Goal: Transaction & Acquisition: Purchase product/service

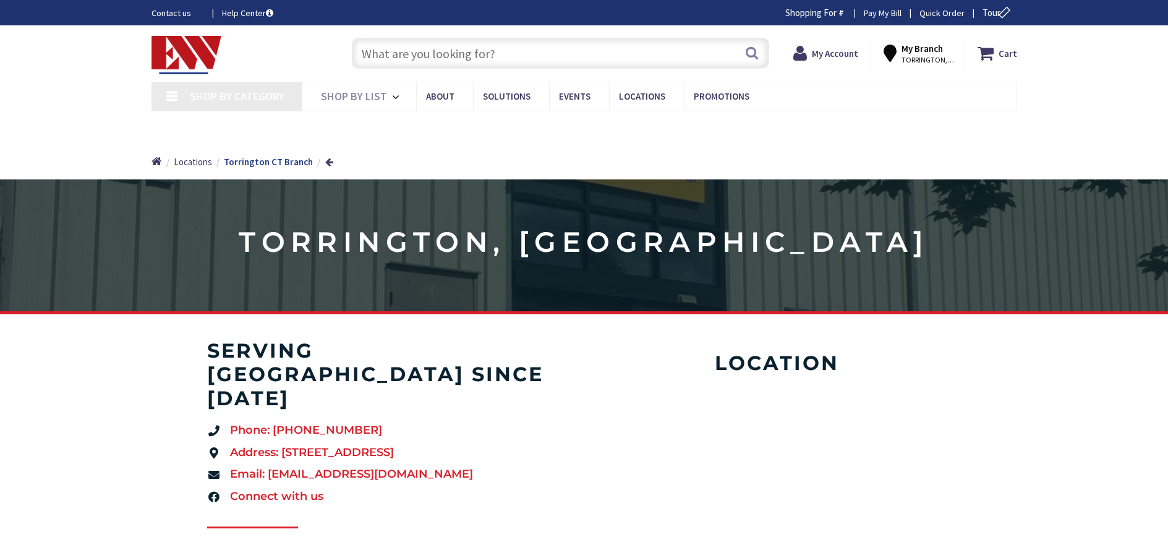
type input "[GEOGRAPHIC_DATA], [GEOGRAPHIC_DATA]"
click at [442, 53] on input "text" at bounding box center [561, 53] width 418 height 31
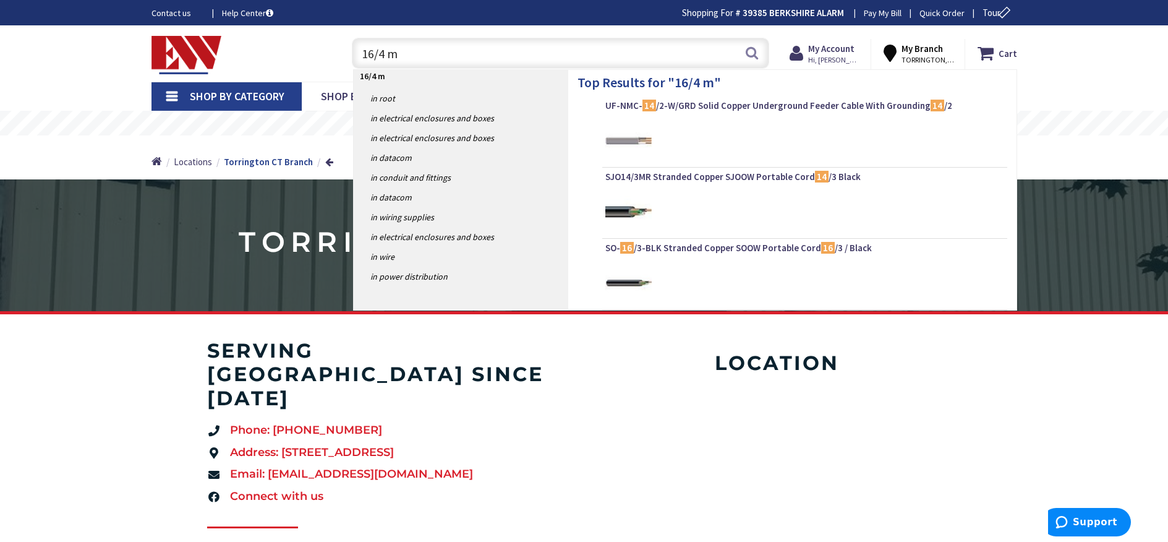
type input "16/4 mc"
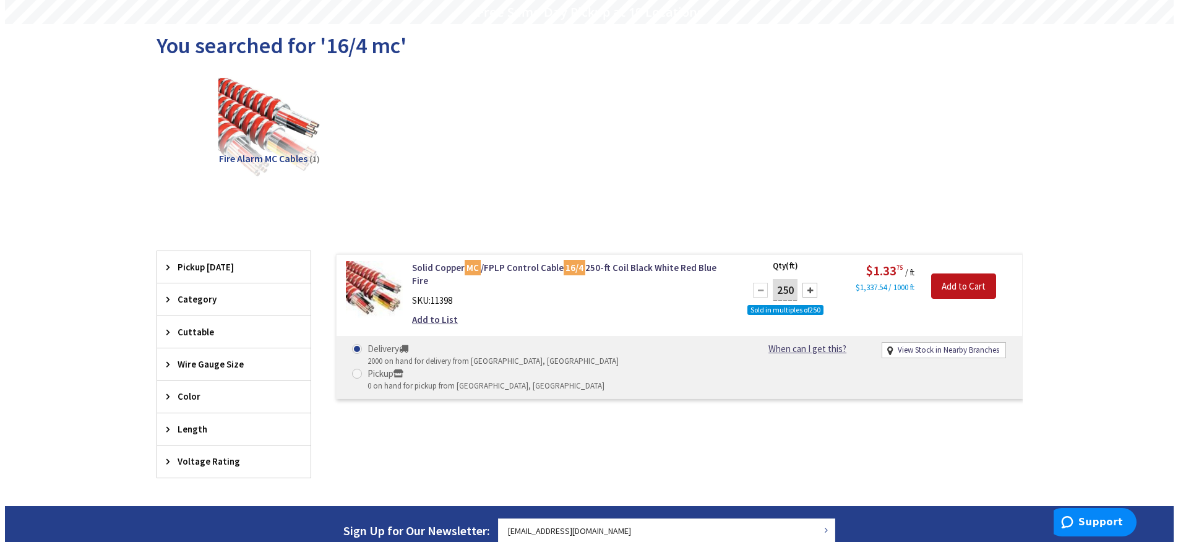
scroll to position [124, 0]
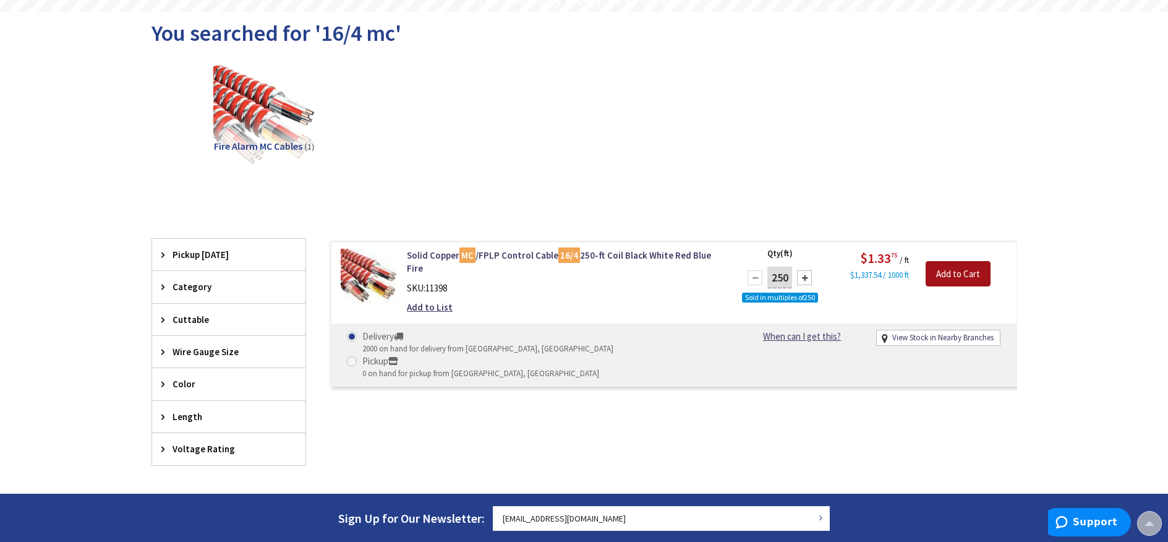
click at [962, 268] on input "Add to Cart" at bounding box center [958, 274] width 65 height 26
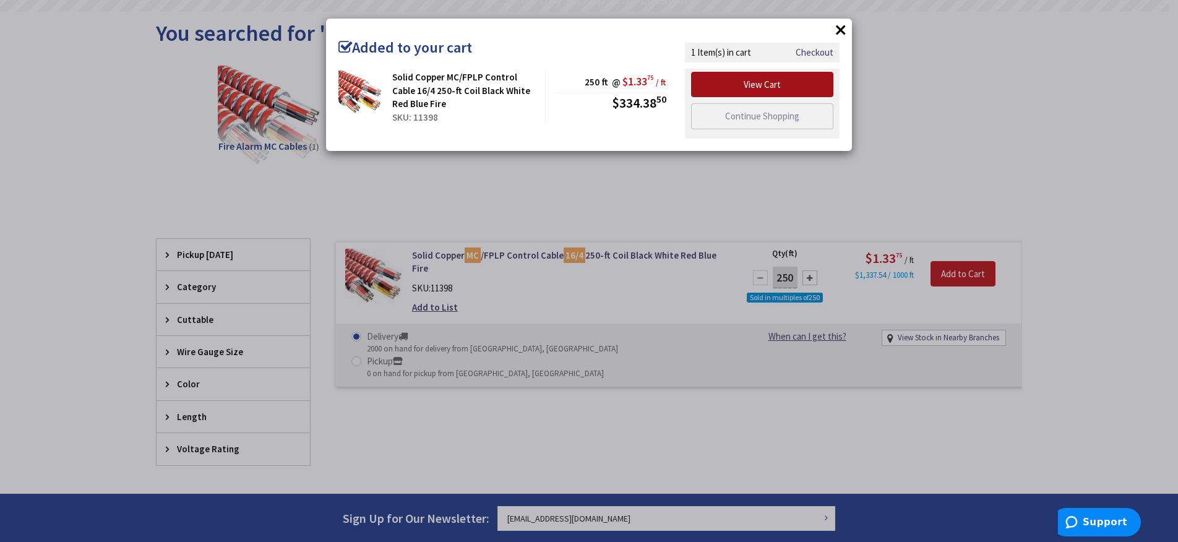
click at [766, 88] on link "View Cart" at bounding box center [762, 85] width 142 height 26
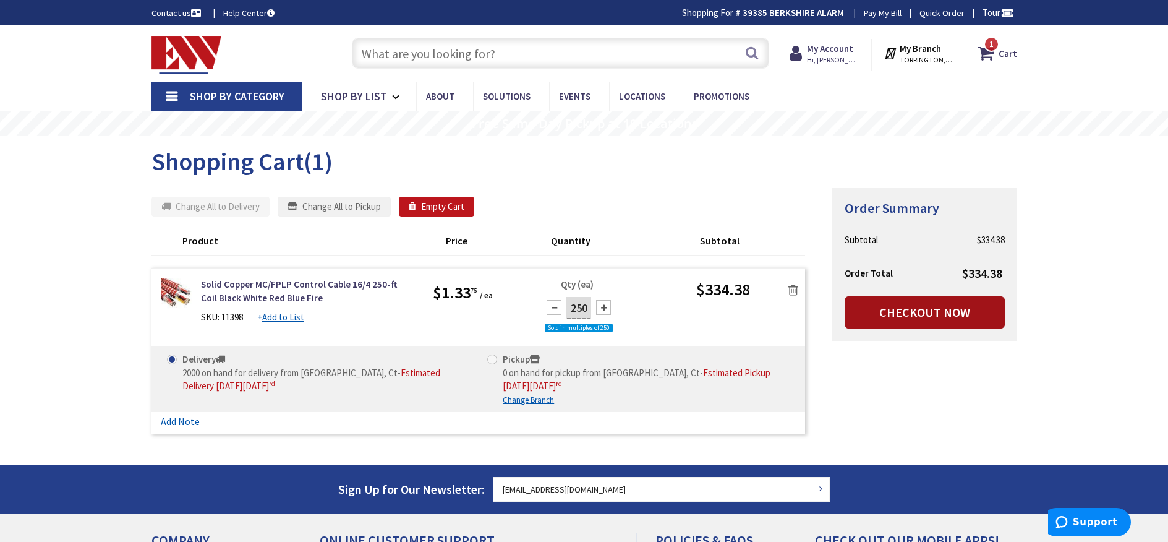
click at [938, 308] on link "Checkout Now" at bounding box center [925, 312] width 160 height 32
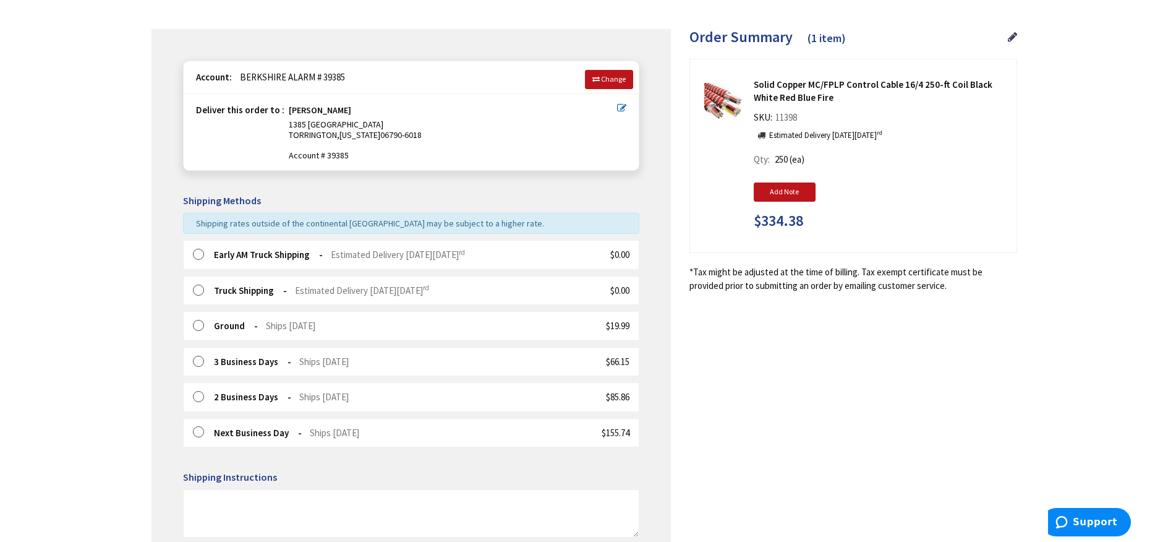
scroll to position [124, 0]
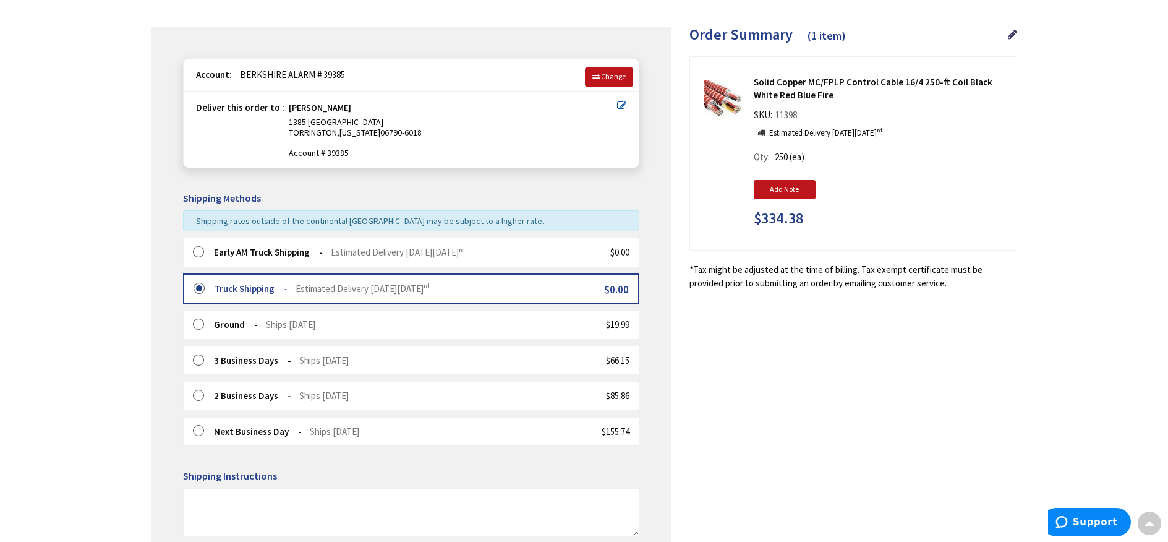
click at [194, 247] on label at bounding box center [202, 252] width 19 height 12
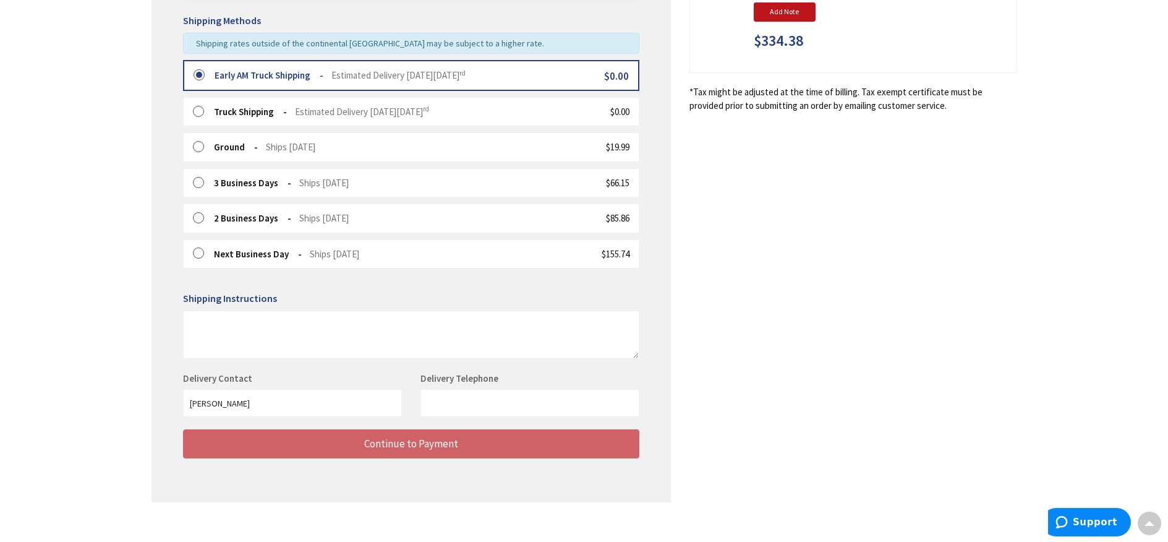
scroll to position [314, 0]
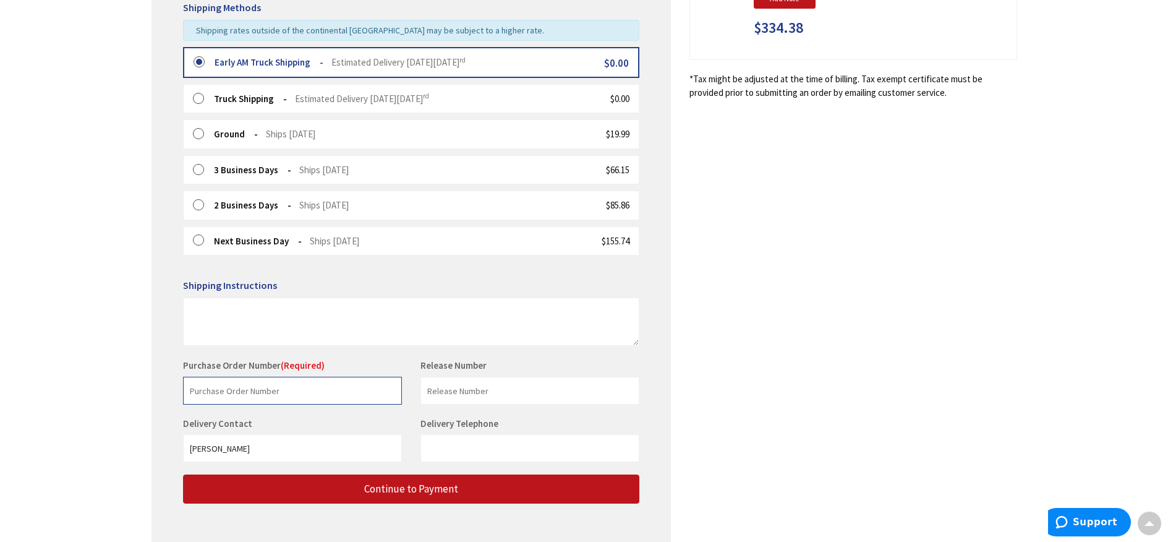
click at [270, 395] on input "text" at bounding box center [292, 391] width 219 height 28
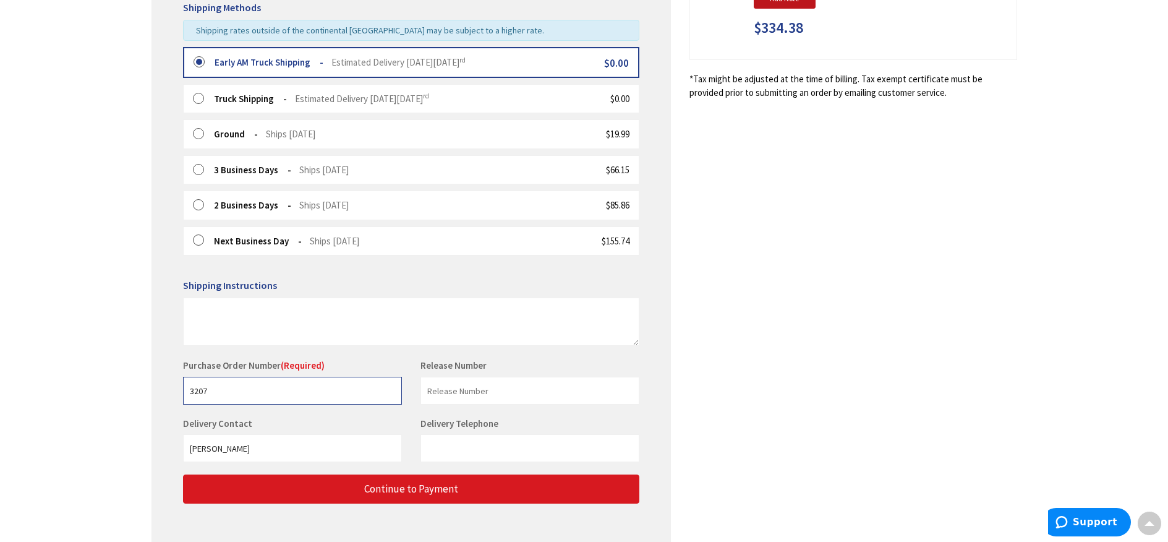
type input "3207"
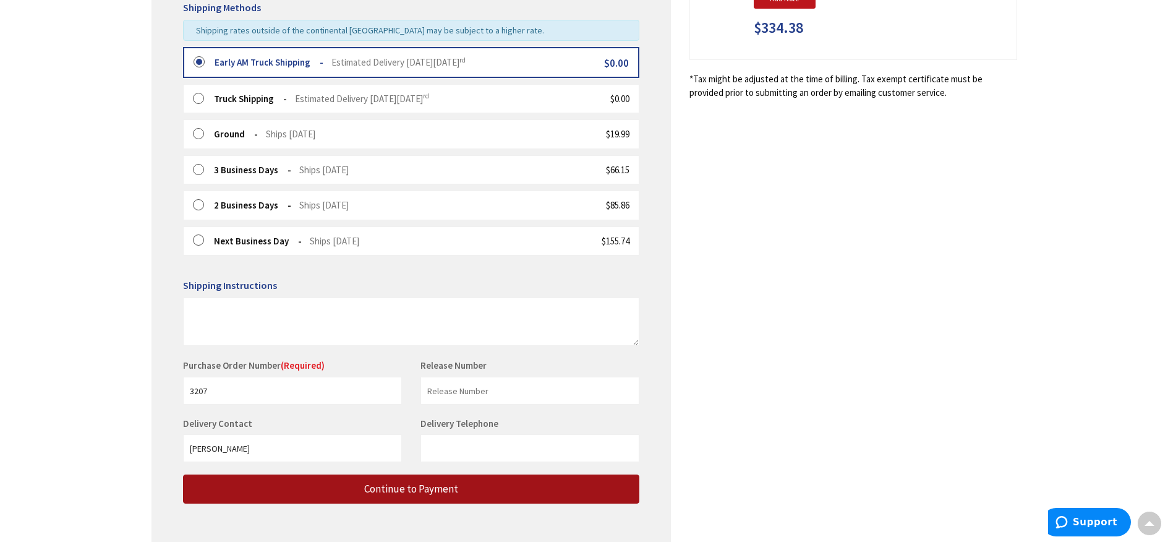
click at [397, 493] on span "Continue to Payment" at bounding box center [411, 489] width 94 height 14
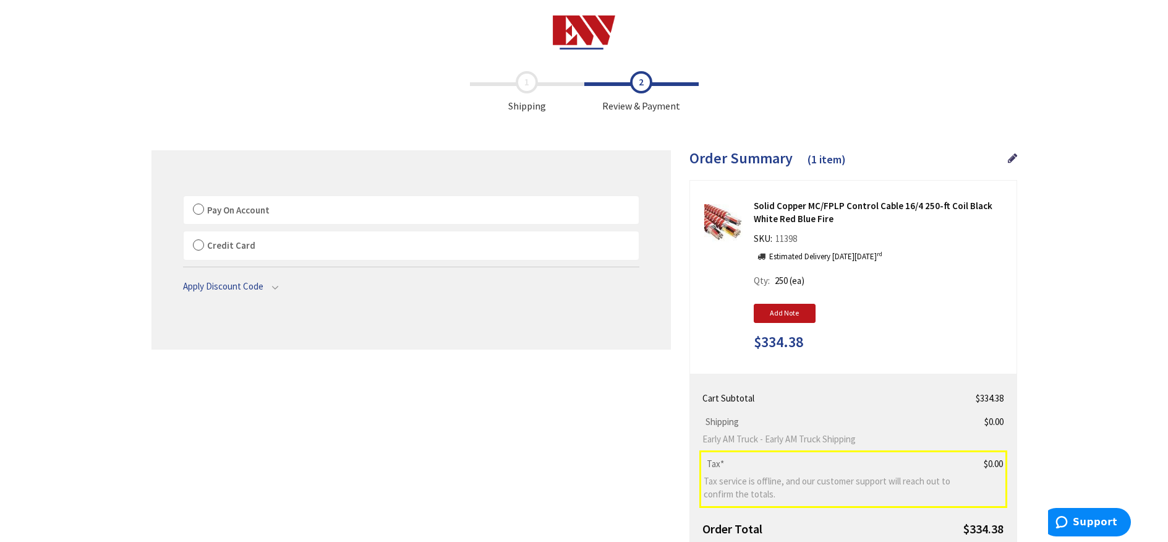
click at [197, 207] on label "Pay On Account" at bounding box center [411, 210] width 455 height 28
click at [184, 199] on input "Pay On Account" at bounding box center [184, 199] width 0 height 0
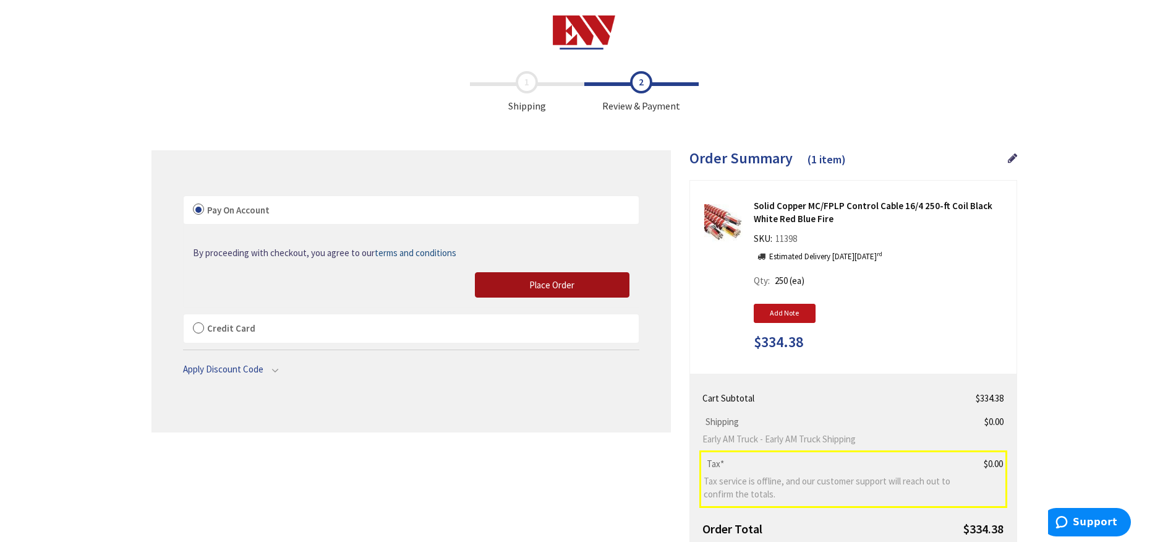
click at [562, 287] on span "Place Order" at bounding box center [551, 285] width 45 height 12
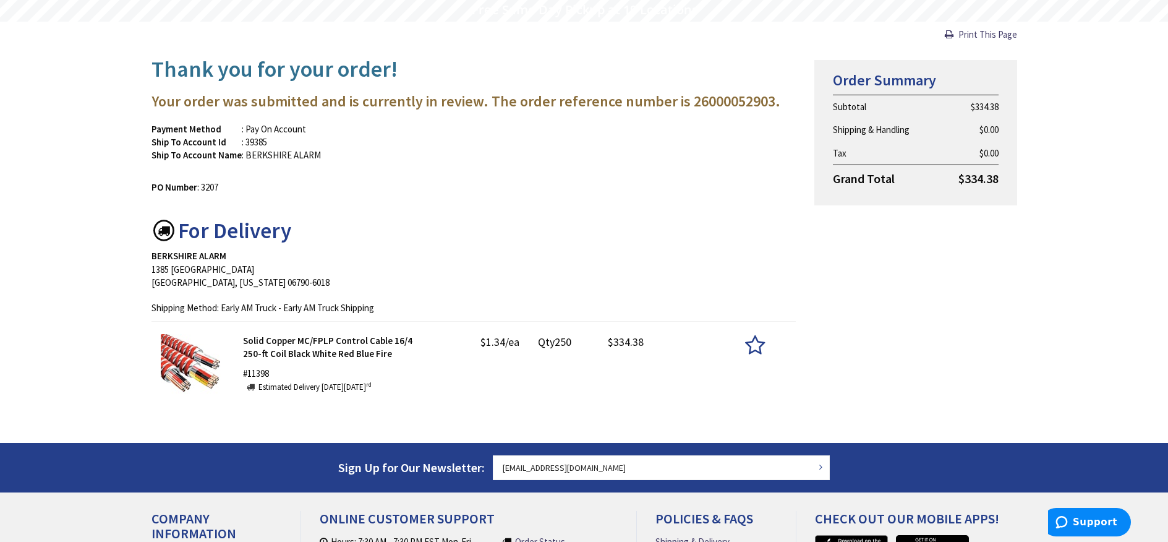
scroll to position [124, 0]
